Goal: Task Accomplishment & Management: Manage account settings

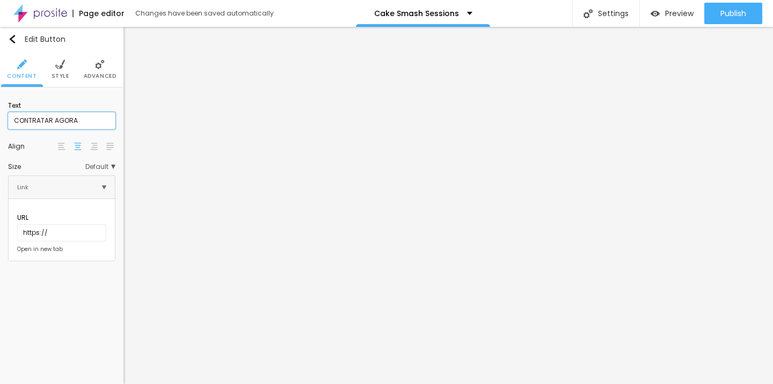
click at [99, 125] on input "CONTRATAR AGORA" at bounding box center [61, 120] width 107 height 17
type input "C"
type input "BOOK NOW"
click at [92, 118] on input "CONTRATAR AGORA" at bounding box center [61, 120] width 107 height 17
type input "C"
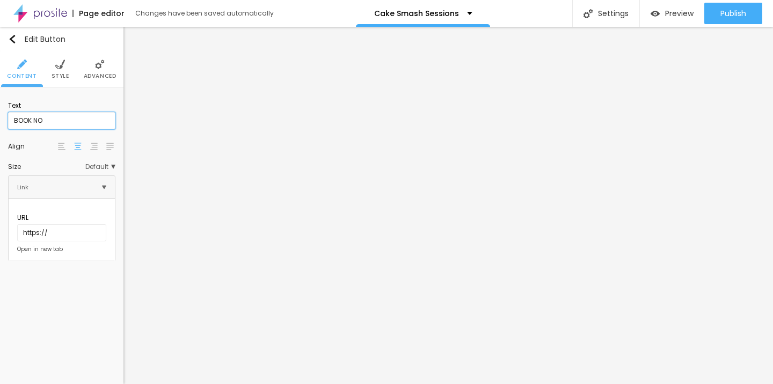
type input "BOOK NOW"
click at [76, 121] on input "CONTRATAR AGORA" at bounding box center [61, 120] width 107 height 17
type input "C"
type input "BOOK NOW"
click at [68, 224] on input "https://" at bounding box center [61, 232] width 89 height 17
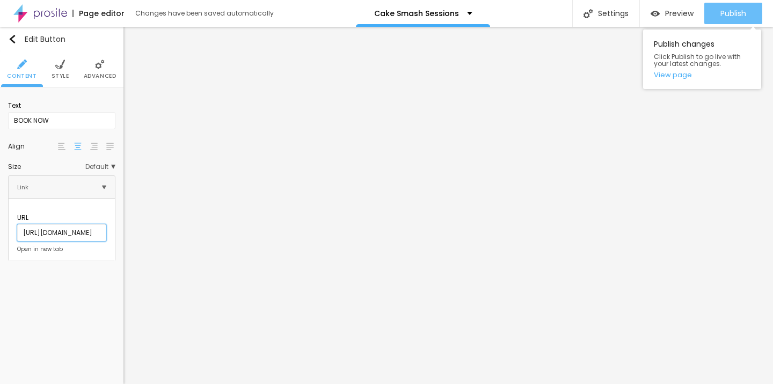
type input "https://www.littletoestt.com/https-littletoestt-com-bookings"
click at [717, 16] on button "Publish" at bounding box center [733, 13] width 58 height 21
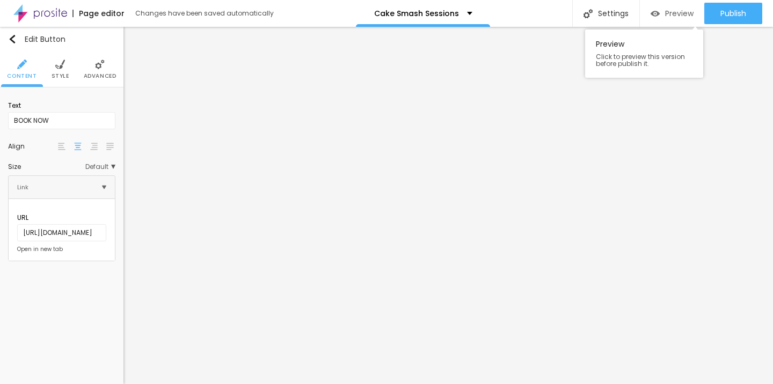
click at [685, 16] on span "Preview" at bounding box center [679, 13] width 28 height 9
click at [679, 15] on span "Preview" at bounding box center [679, 13] width 28 height 9
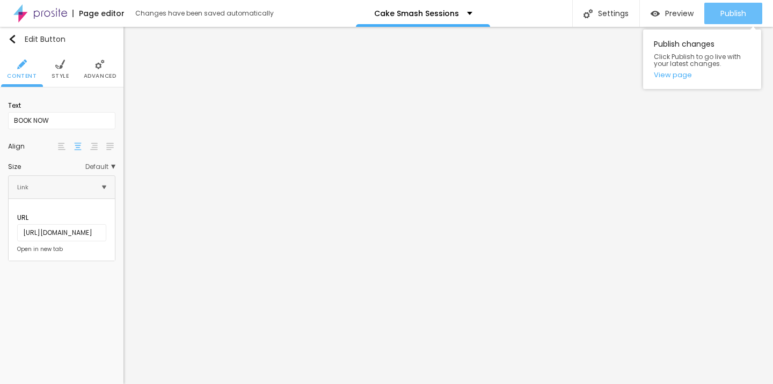
click at [734, 13] on span "Publish" at bounding box center [733, 13] width 26 height 9
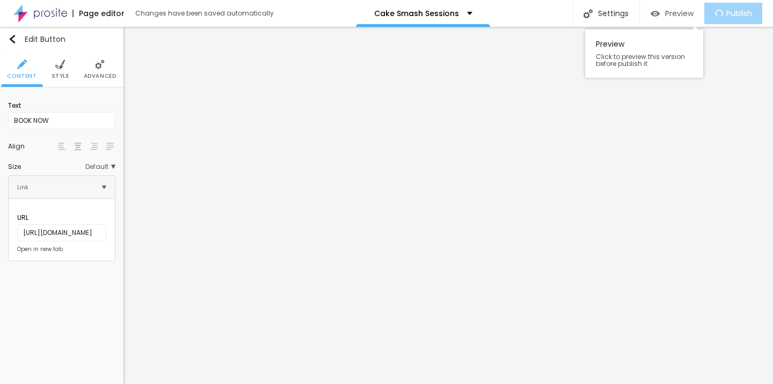
click at [692, 14] on span "Preview" at bounding box center [679, 13] width 28 height 9
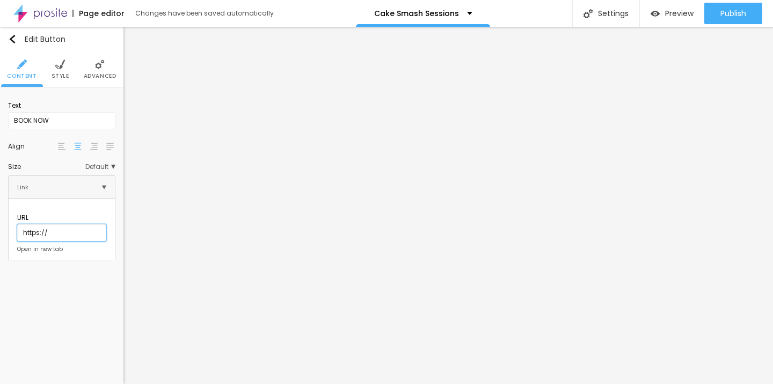
click at [68, 224] on input "https://" at bounding box center [61, 232] width 89 height 17
click at [45, 224] on input "https://" at bounding box center [61, 232] width 89 height 17
type input "https://www.littletoestt.com/https-"
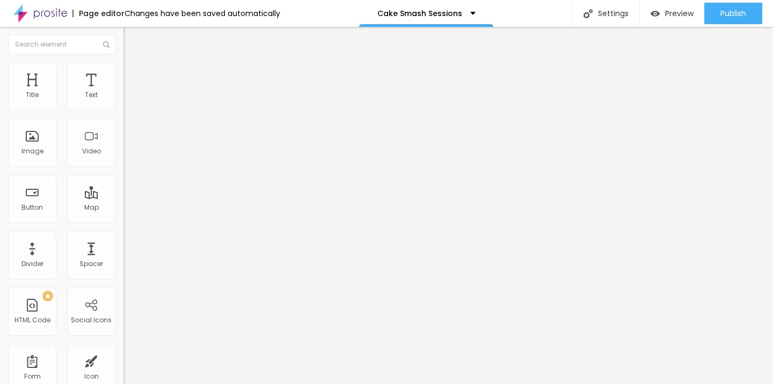
click at [123, 221] on input "https://www.littletoestt.com/https-" at bounding box center [187, 215] width 129 height 11
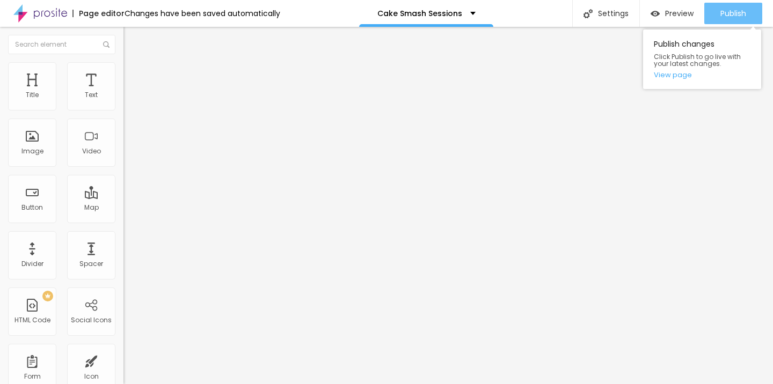
type input "https://www.littletoestt.com/https-littletoestt-com-bookings"
click at [727, 16] on span "Publish" at bounding box center [733, 13] width 26 height 9
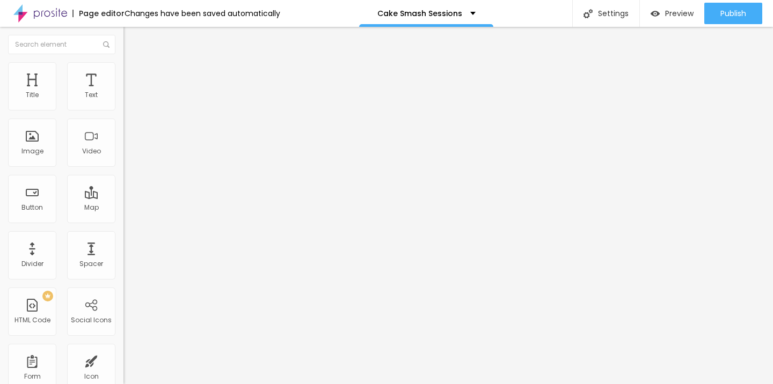
click at [123, 101] on input "BOOK NOW" at bounding box center [187, 95] width 129 height 11
click at [123, 221] on input "https://www.littletoestt.com/https-littletoestt-com-bookings" at bounding box center [187, 215] width 129 height 11
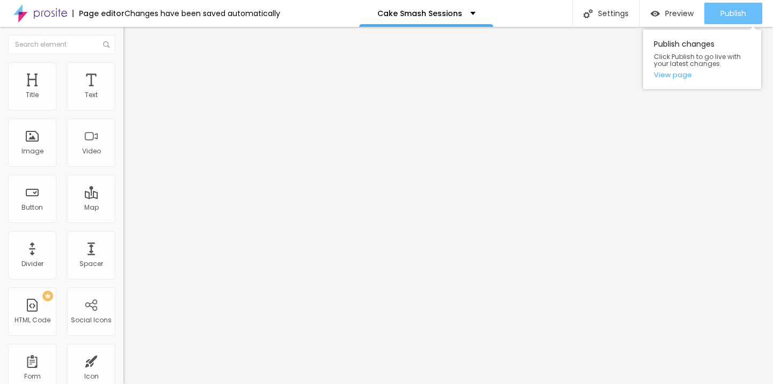
click at [733, 11] on span "Publish" at bounding box center [733, 13] width 26 height 9
click at [674, 74] on link "View page" at bounding box center [702, 74] width 97 height 7
click at [724, 20] on div "Publish" at bounding box center [733, 13] width 26 height 21
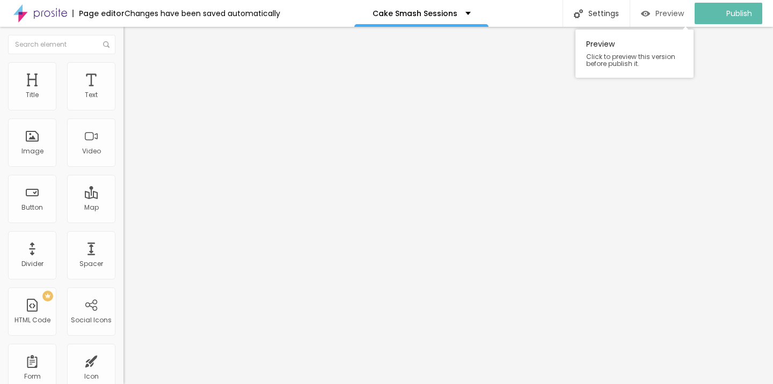
click at [678, 18] on span "Preview" at bounding box center [670, 13] width 28 height 9
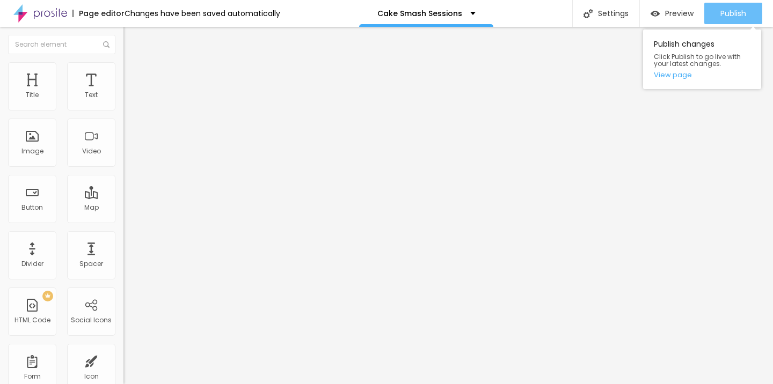
click at [738, 9] on span "Publish" at bounding box center [733, 13] width 26 height 9
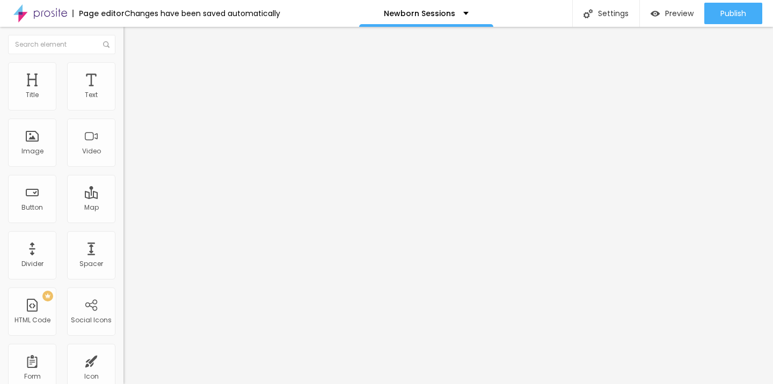
click at [123, 92] on span "Change image" at bounding box center [151, 87] width 57 height 9
click at [133, 74] on span "Style" at bounding box center [141, 69] width 16 height 9
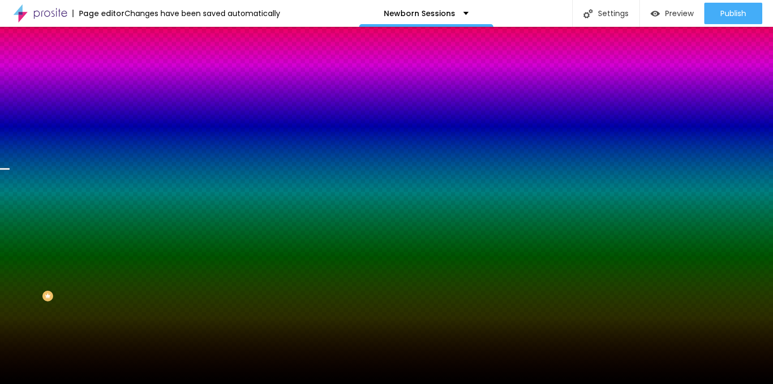
click at [123, 99] on span "Change image" at bounding box center [151, 94] width 57 height 9
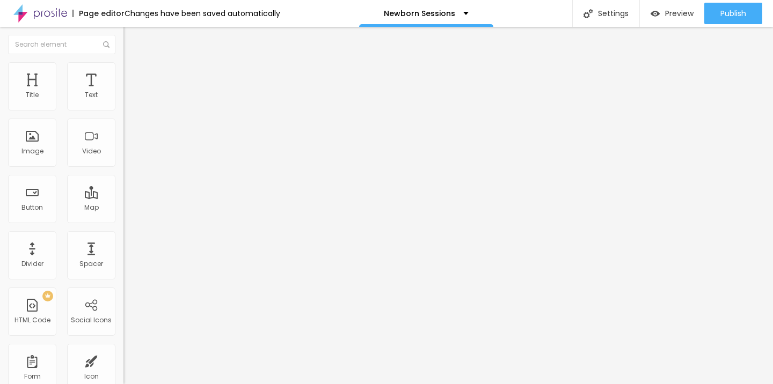
click at [123, 70] on li "Style" at bounding box center [184, 67] width 123 height 11
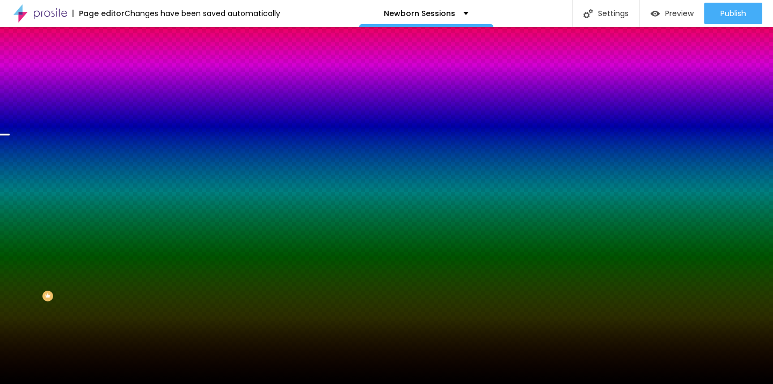
click at [123, 99] on span "Change image" at bounding box center [151, 94] width 57 height 9
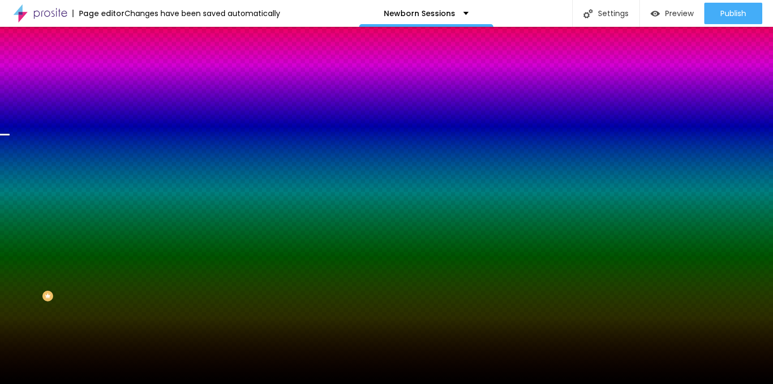
scroll to position [577, 0]
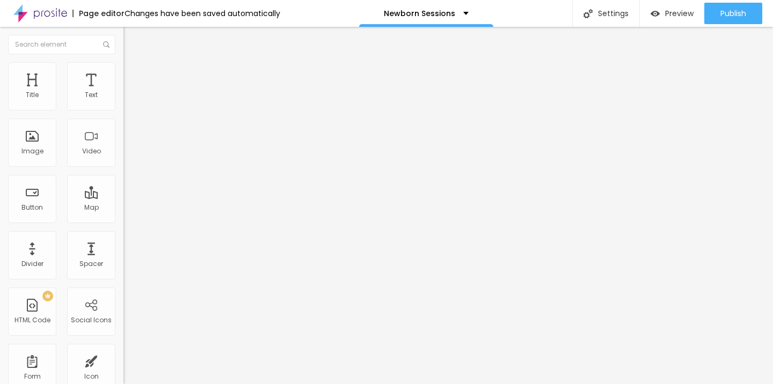
click at [123, 70] on li "Style" at bounding box center [184, 67] width 123 height 11
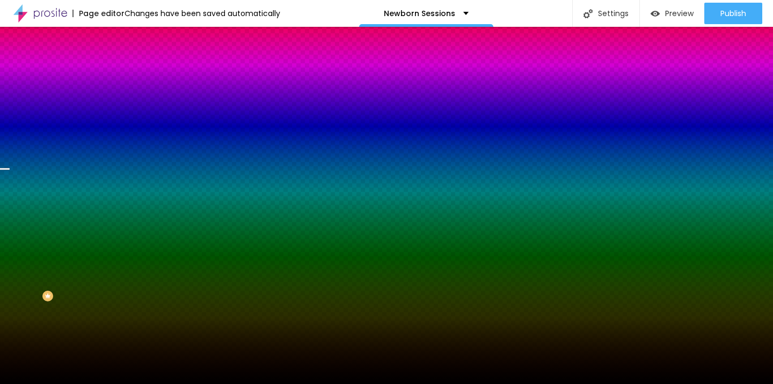
click at [123, 99] on span "Change image" at bounding box center [151, 94] width 57 height 9
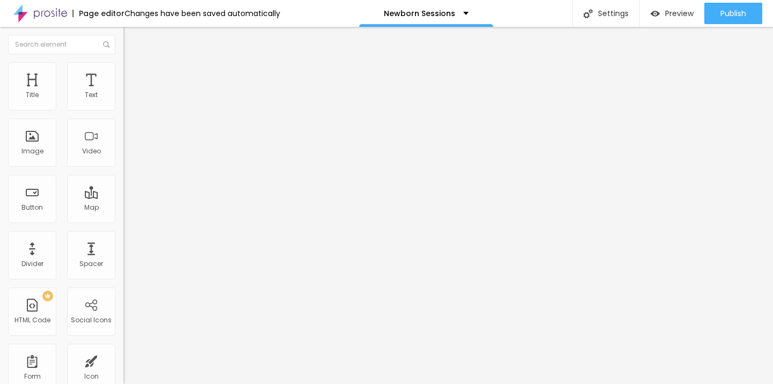
type input "1.5"
type input "1.4"
type input "1.3"
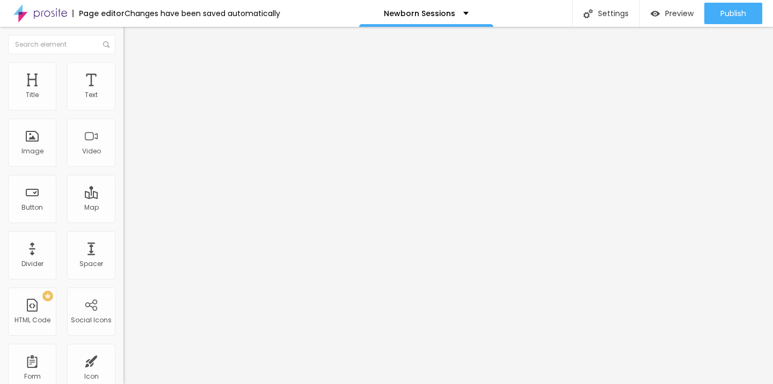
type input "1.3"
type input "1.2"
type input "1.1"
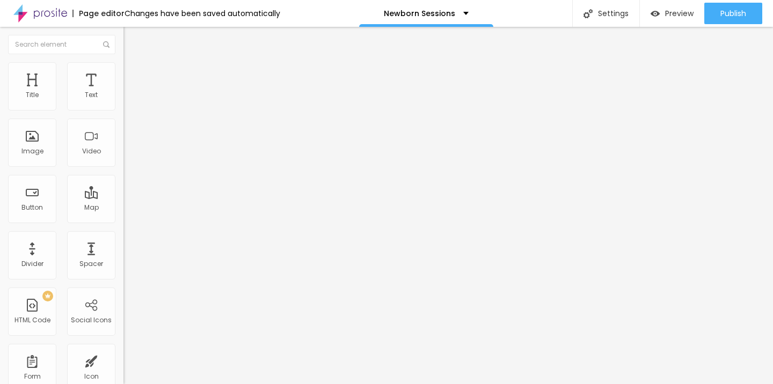
type input "1"
type input "0.9"
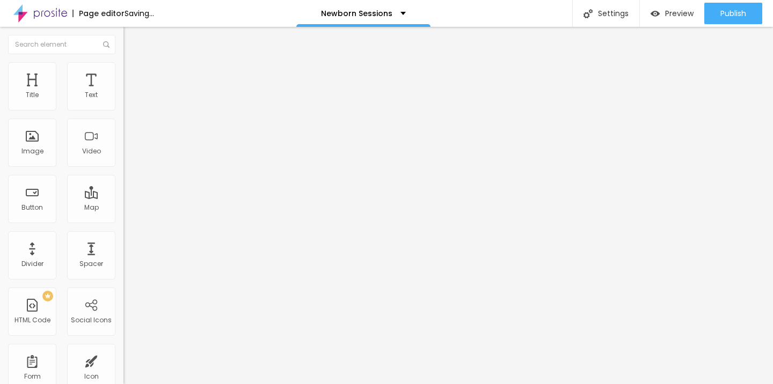
drag, startPoint x: 72, startPoint y: 274, endPoint x: 44, endPoint y: 271, distance: 28.7
type input "0.9"
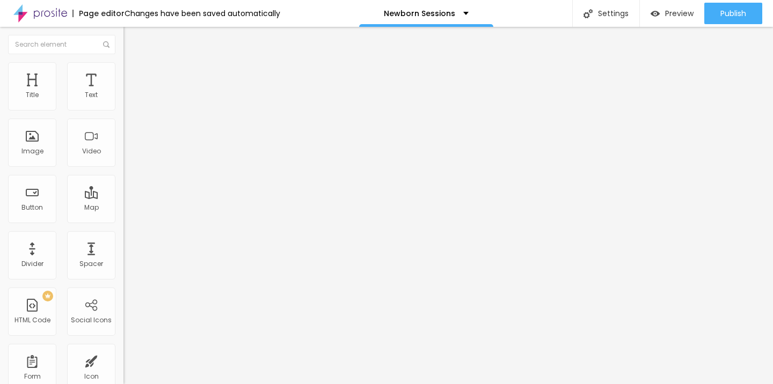
scroll to position [0, 0]
click at [123, 92] on span "Change image" at bounding box center [151, 87] width 57 height 9
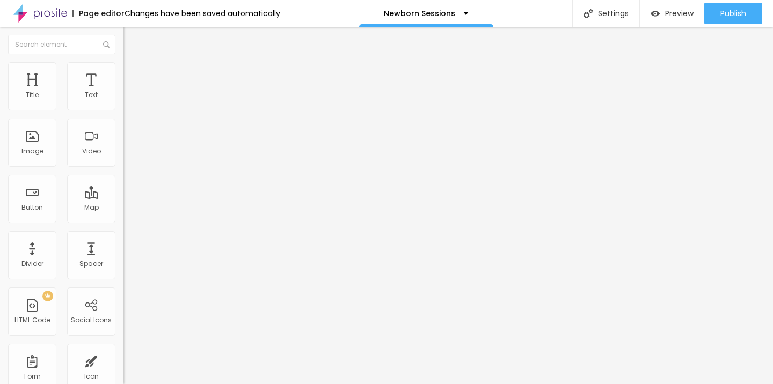
scroll to position [0, 0]
click at [123, 92] on span "Change image" at bounding box center [151, 87] width 57 height 9
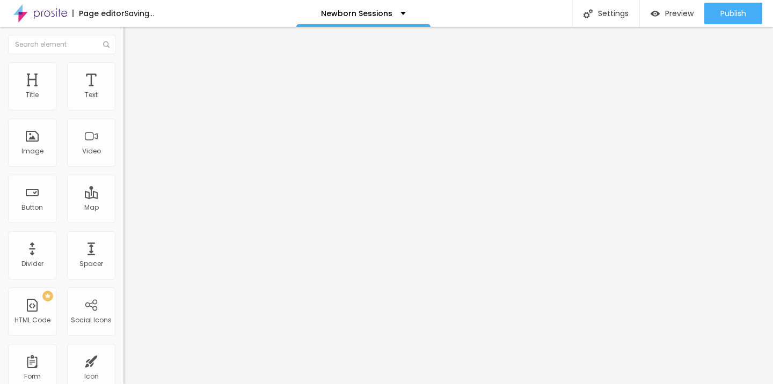
click at [123, 92] on span "Change image" at bounding box center [151, 87] width 57 height 9
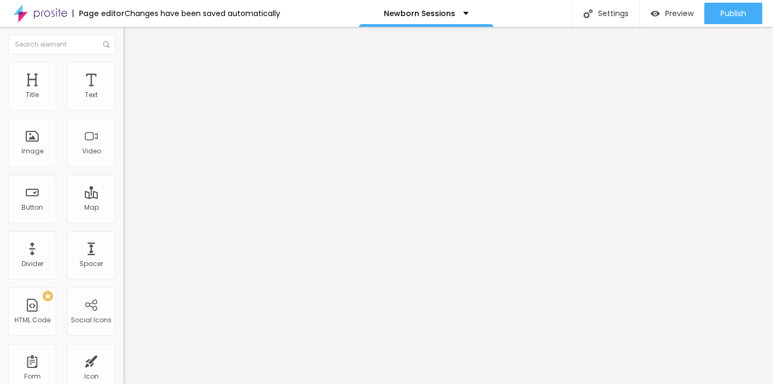
scroll to position [829, 0]
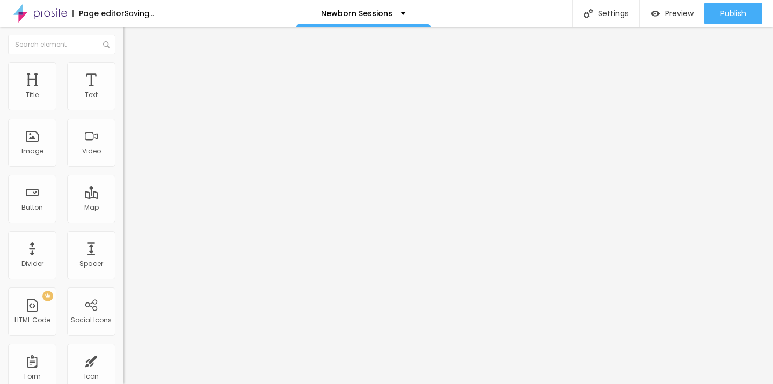
click at [123, 67] on img at bounding box center [128, 67] width 10 height 10
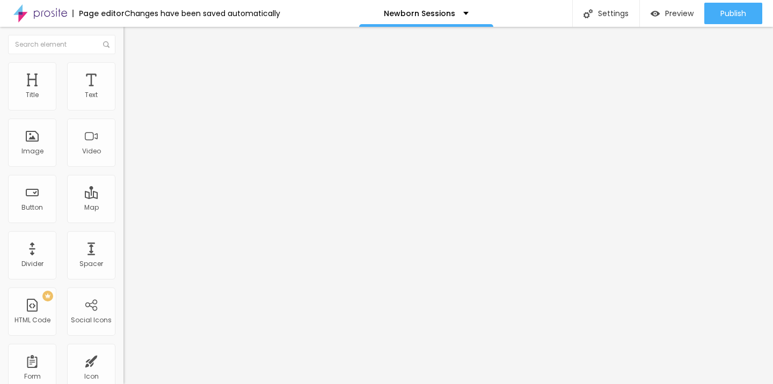
click at [123, 62] on li "Content" at bounding box center [184, 57] width 123 height 11
click at [123, 92] on span "Change image" at bounding box center [151, 87] width 57 height 9
click at [133, 74] on span "Style" at bounding box center [141, 69] width 16 height 9
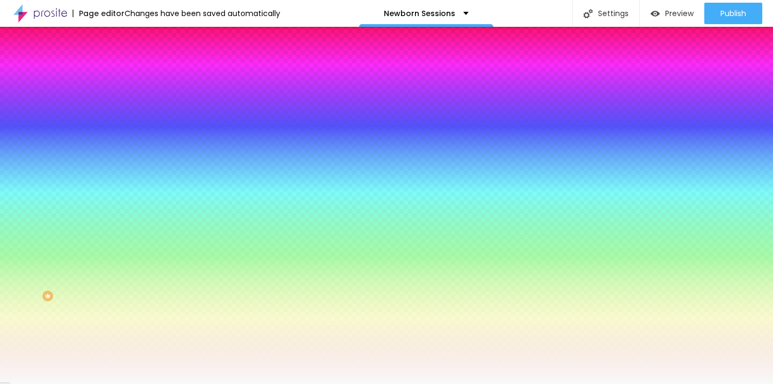
click at [123, 99] on span "Add image" at bounding box center [145, 94] width 44 height 9
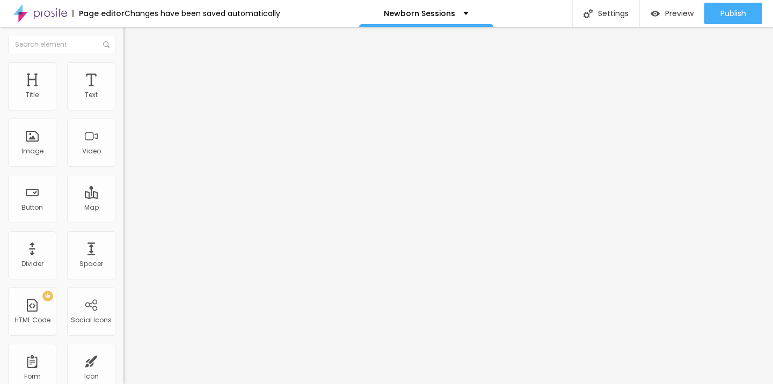
click at [133, 74] on span "Style" at bounding box center [141, 69] width 16 height 9
click at [123, 65] on img at bounding box center [128, 67] width 10 height 10
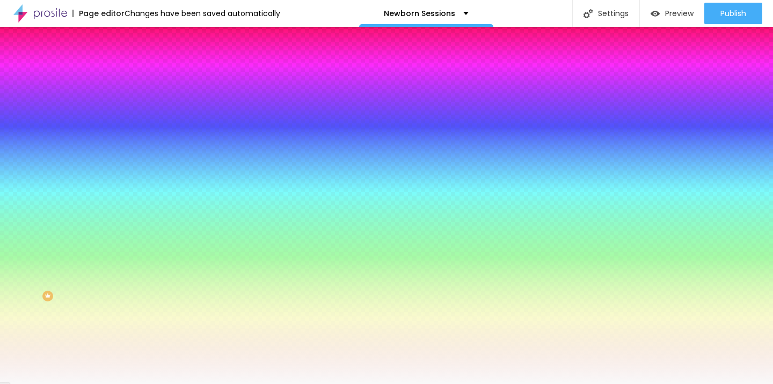
click at [123, 99] on span "Add image" at bounding box center [145, 94] width 44 height 9
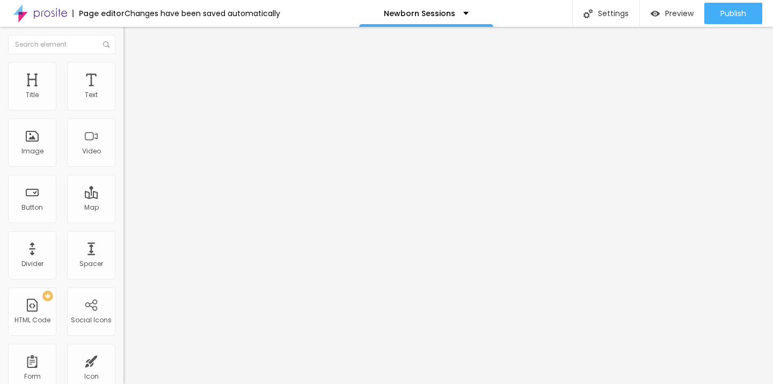
click at [133, 74] on span "Style" at bounding box center [141, 69] width 16 height 9
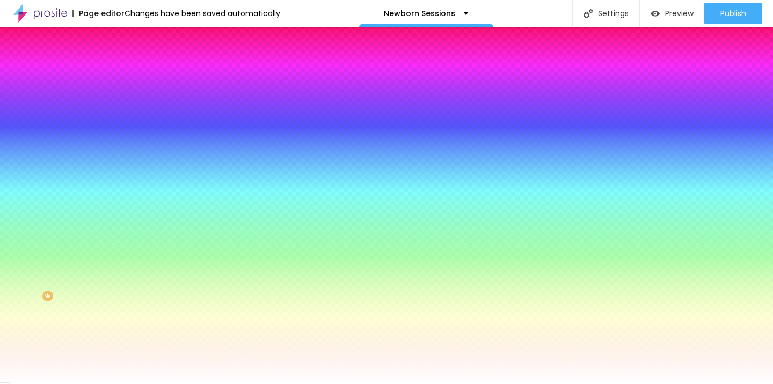
click at [123, 99] on span "Change image" at bounding box center [151, 94] width 57 height 9
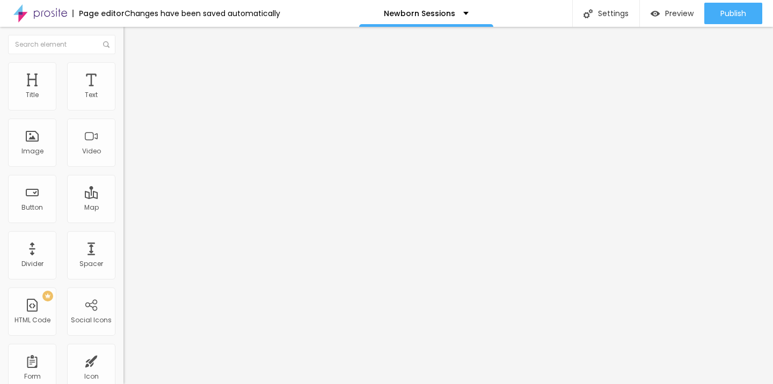
click at [133, 74] on span "Style" at bounding box center [141, 69] width 16 height 9
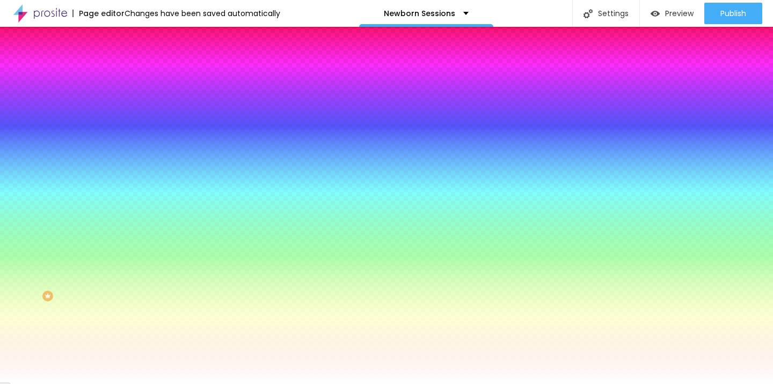
click at [123, 99] on span "Change image" at bounding box center [151, 94] width 57 height 9
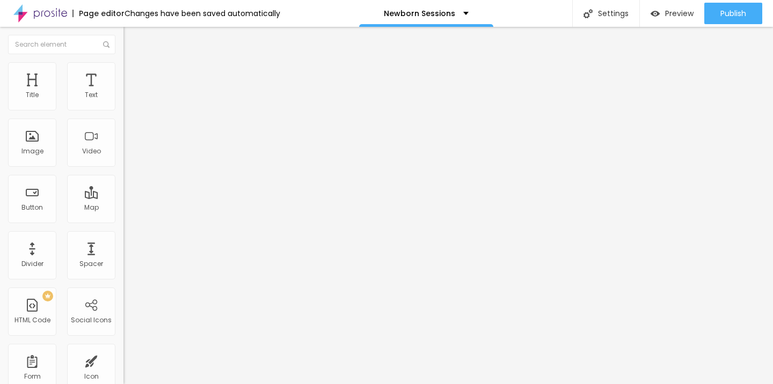
click at [123, 92] on span "Change image" at bounding box center [151, 87] width 57 height 9
click at [123, 221] on input "https://" at bounding box center [187, 215] width 129 height 11
drag, startPoint x: 52, startPoint y: 227, endPoint x: 0, endPoint y: 218, distance: 52.8
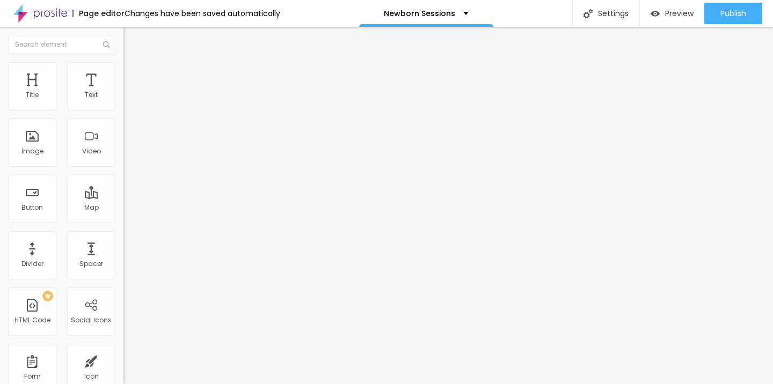
click at [123, 218] on div "Text CONTRATAR AGORA Align Size Default Small Default Big Link URL https:// Ope…" at bounding box center [184, 162] width 123 height 156
click at [123, 221] on input "text" at bounding box center [187, 215] width 129 height 11
click at [123, 191] on div "Link" at bounding box center [184, 197] width 123 height 13
click at [123, 221] on input "text" at bounding box center [187, 215] width 129 height 11
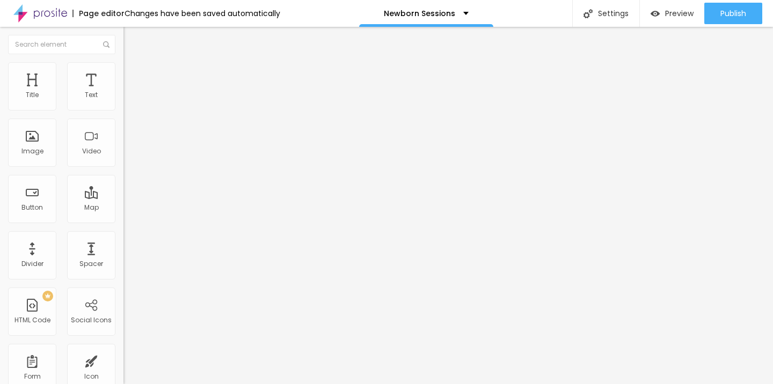
type input "https://www.littletoestt.com/https-littletoestt-com-bookings"
click at [123, 240] on div "Text CONTRATAR AGORA Align Size Default Small Default Big Link URL https://www.…" at bounding box center [184, 162] width 123 height 156
drag, startPoint x: 91, startPoint y: 121, endPoint x: 0, endPoint y: 119, distance: 90.8
click at [123, 119] on div "Text CONTRATAR AGORA Align Size Default Small Default Big Link URL https://www.…" at bounding box center [184, 162] width 123 height 156
type input "R"
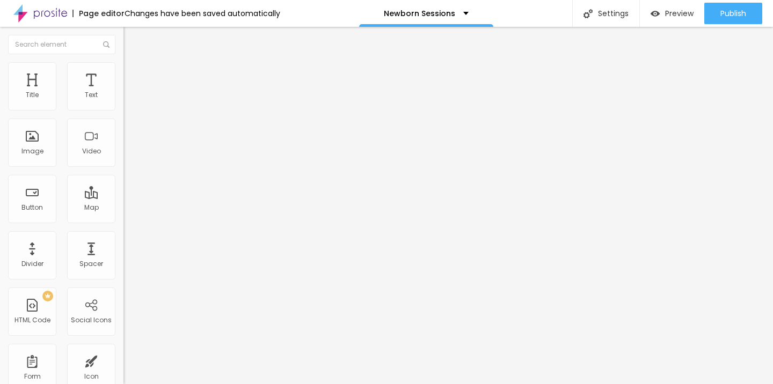
type input "BOOK NOW"
drag, startPoint x: 93, startPoint y: 123, endPoint x: 0, endPoint y: 130, distance: 93.1
click at [123, 130] on div "Text CONTRATAR AGORA Align Size Default Small Default Big Link URL https:// Ope…" at bounding box center [184, 162] width 123 height 156
type input "C"
type input "BOOK NOW"
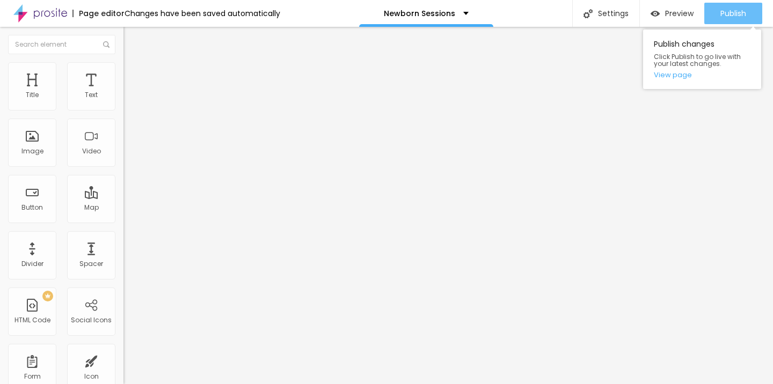
click at [727, 19] on div "Publish" at bounding box center [733, 13] width 26 height 21
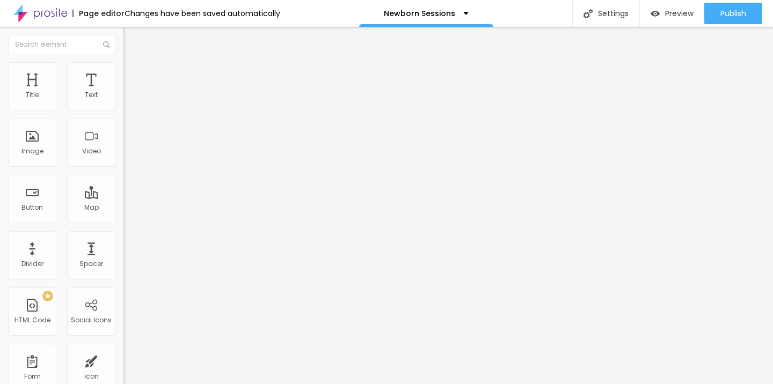
click at [123, 221] on input "https://" at bounding box center [187, 215] width 129 height 11
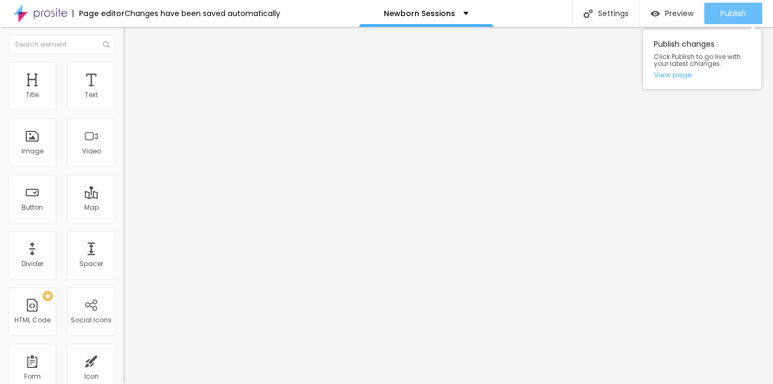
type input "https://www.littletoestt.com/https.littletoestt-com-bookings"
click at [731, 17] on span "Publish" at bounding box center [733, 13] width 26 height 9
click at [684, 73] on link "View page" at bounding box center [702, 74] width 97 height 7
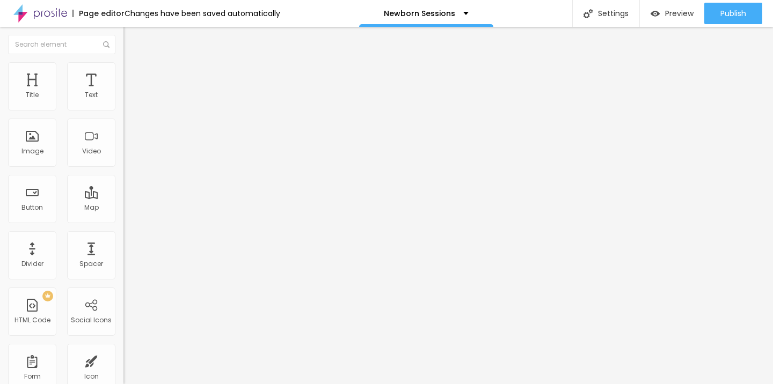
drag, startPoint x: 81, startPoint y: 125, endPoint x: 6, endPoint y: 129, distance: 75.3
click at [123, 129] on div "Text CONTRATAR AGORA Align Size Default Small Default Big Link URL https:// Ope…" at bounding box center [184, 162] width 123 height 156
drag, startPoint x: 78, startPoint y: 118, endPoint x: 0, endPoint y: 120, distance: 77.9
click at [123, 120] on div "Text CONTRATAR AGORA Align Size Default Small Default Big Link URL https:// Ope…" at bounding box center [184, 162] width 123 height 156
type input "BOOK NOW"
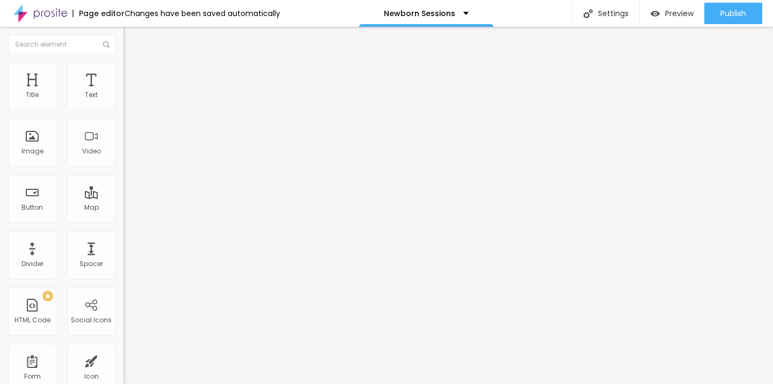
click at [123, 221] on input "https://" at bounding box center [187, 215] width 129 height 11
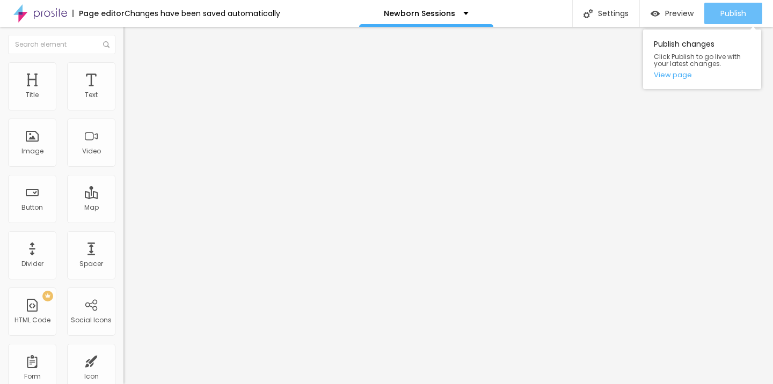
type input "https://www.littletoestt.com/https-littletoestt-com-booking"
click at [738, 21] on div "Publish" at bounding box center [733, 13] width 26 height 21
click at [731, 19] on div "Publish" at bounding box center [733, 13] width 26 height 21
click at [729, 21] on div "Publish" at bounding box center [733, 13] width 26 height 21
click at [745, 9] on span "Publish" at bounding box center [733, 13] width 26 height 9
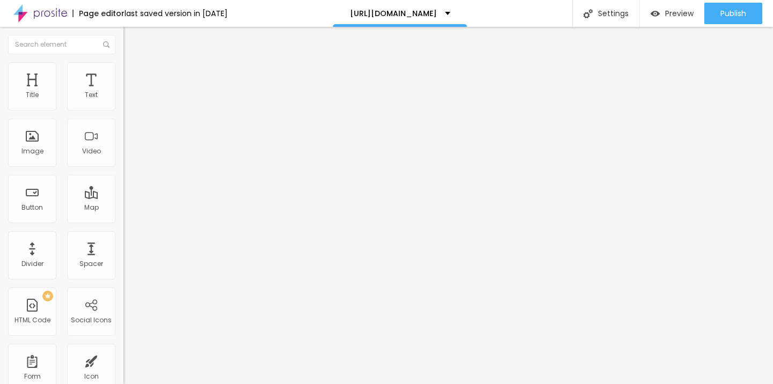
click at [133, 72] on span "Style" at bounding box center [141, 69] width 16 height 9
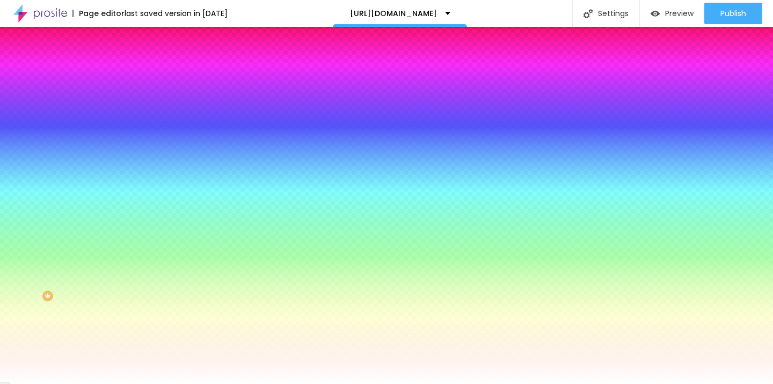
click at [123, 99] on span "Change image" at bounding box center [151, 94] width 57 height 9
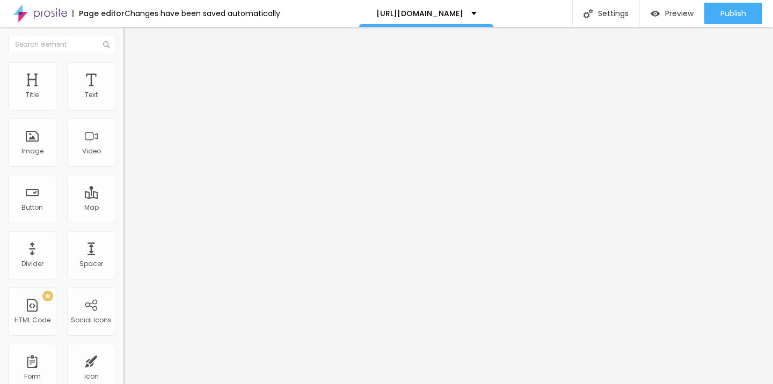
click at [123, 68] on li "Style" at bounding box center [184, 67] width 123 height 11
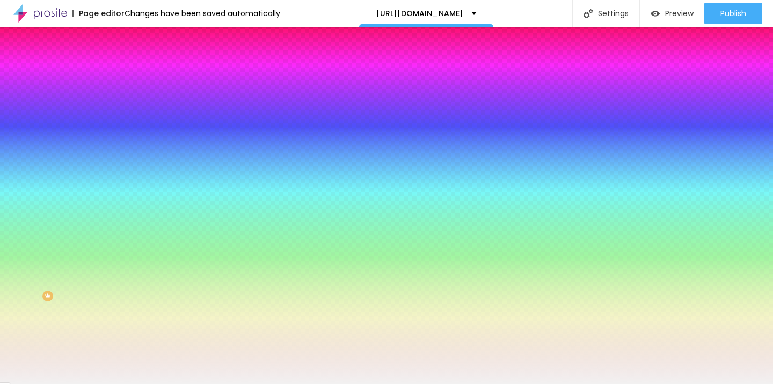
click at [123, 99] on span "Add image" at bounding box center [145, 94] width 44 height 9
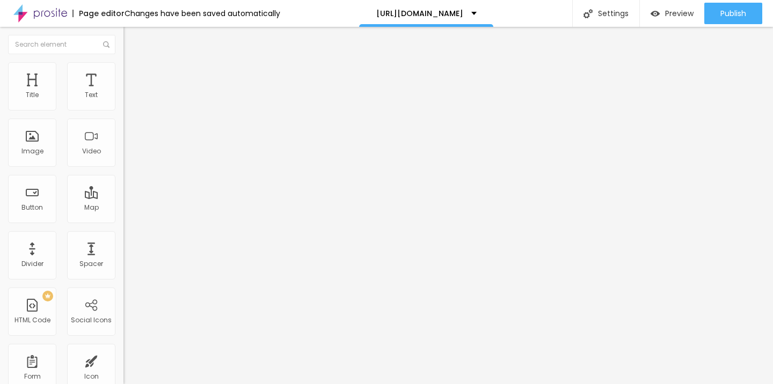
scroll to position [0, 0]
click at [140, 112] on div "Connect" at bounding box center [157, 107] width 35 height 9
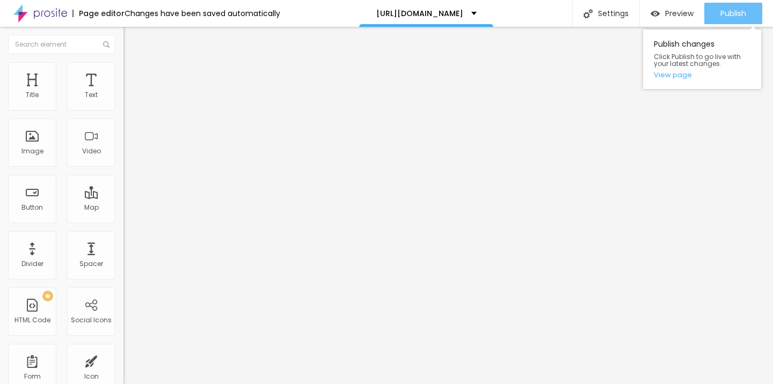
click at [727, 21] on div "Publish" at bounding box center [733, 13] width 26 height 21
click at [687, 74] on link "View page" at bounding box center [702, 74] width 97 height 7
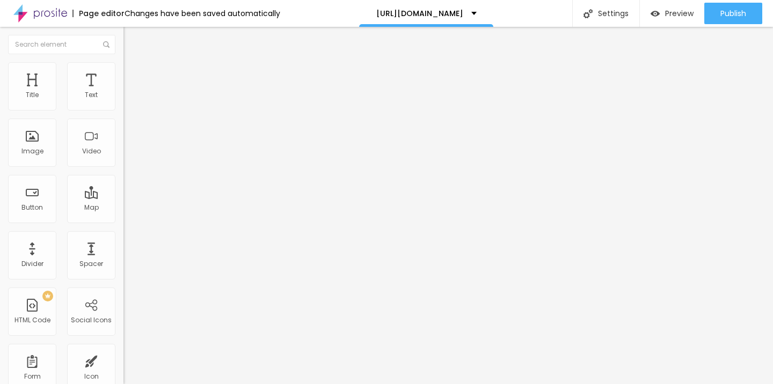
click at [123, 108] on img at bounding box center [126, 111] width 6 height 6
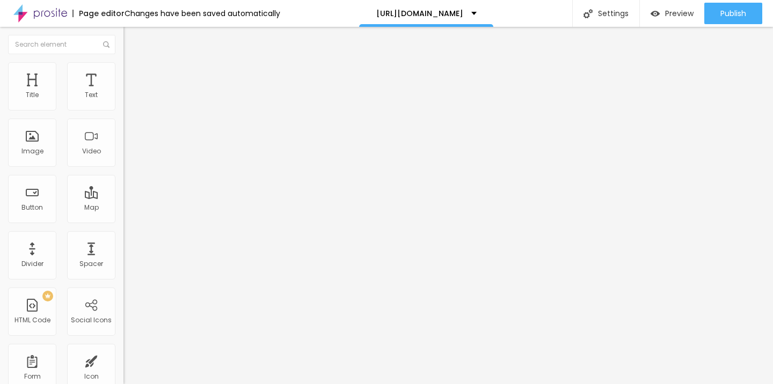
type input "E"
type input "Contact Number"
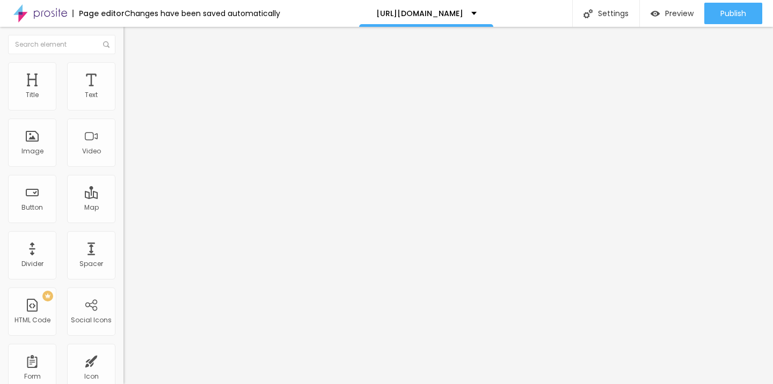
click at [123, 108] on img at bounding box center [126, 111] width 6 height 6
drag, startPoint x: 377, startPoint y: 268, endPoint x: 376, endPoint y: 237, distance: 31.7
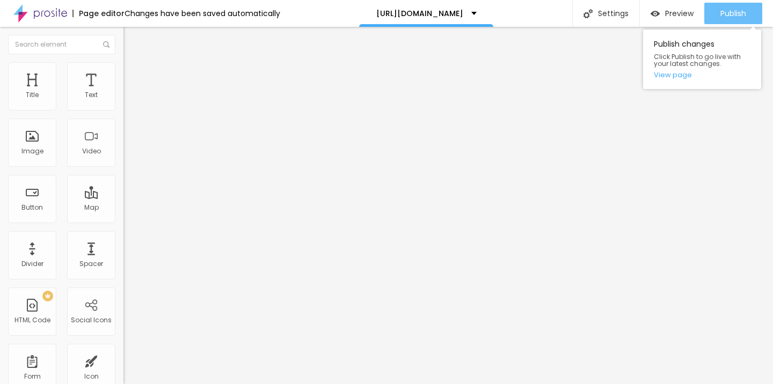
click at [729, 15] on span "Publish" at bounding box center [733, 13] width 26 height 9
click at [727, 13] on span "Publish" at bounding box center [733, 13] width 26 height 9
click at [740, 3] on div "Publish" at bounding box center [733, 13] width 26 height 21
